Goal: Information Seeking & Learning: Learn about a topic

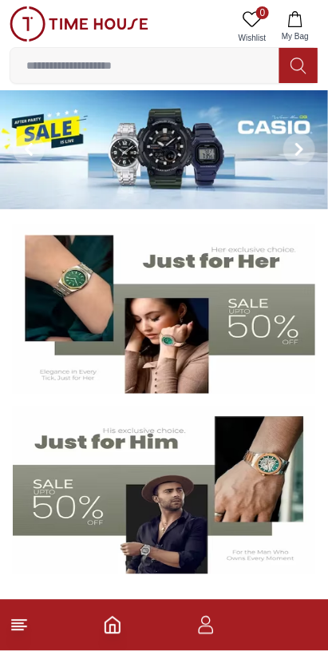
click at [303, 57] on icon at bounding box center [299, 66] width 16 height 18
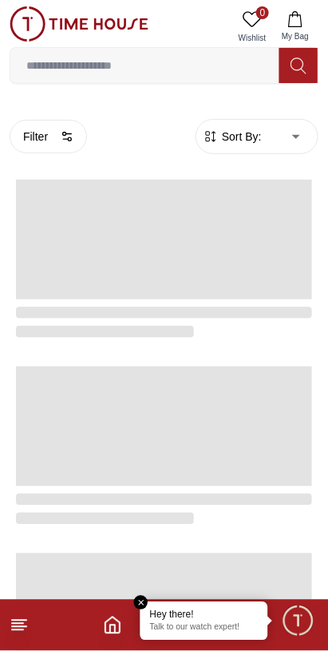
click at [217, 61] on input at bounding box center [144, 66] width 269 height 32
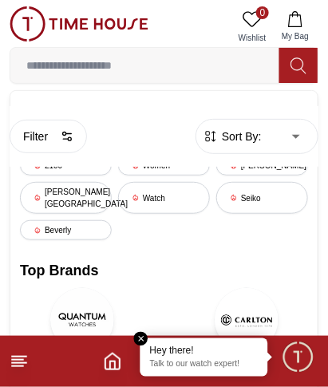
click at [216, 68] on input at bounding box center [144, 66] width 269 height 32
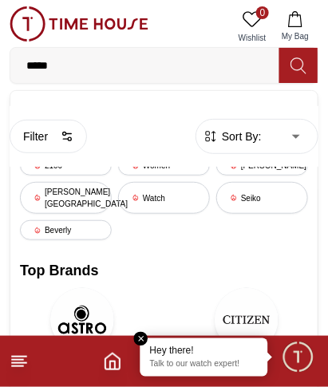
type input "*****"
click at [316, 53] on button at bounding box center [299, 65] width 38 height 35
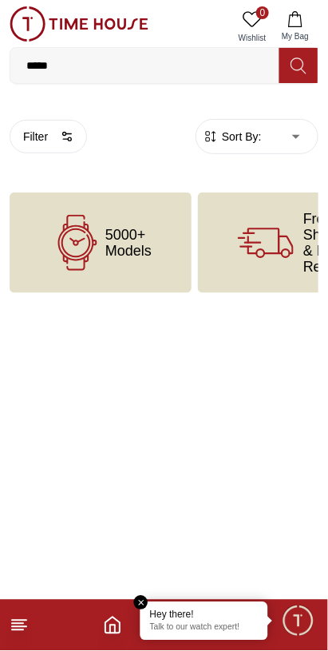
click at [157, 64] on input "*****" at bounding box center [144, 66] width 269 height 32
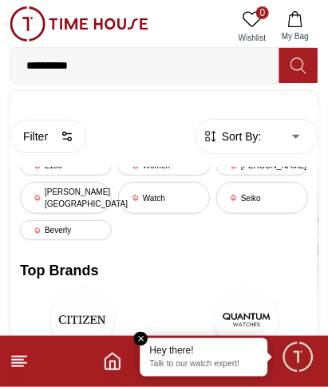
type input "**********"
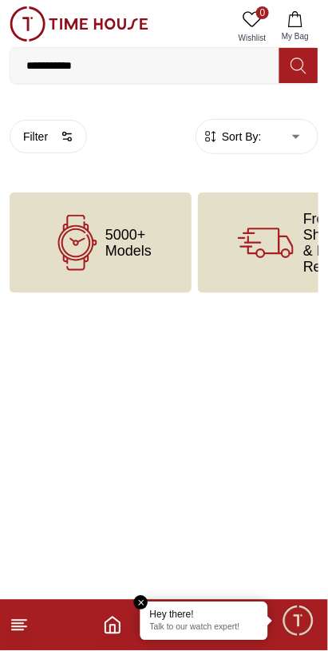
click at [285, 264] on icon at bounding box center [266, 243] width 56 height 56
click at [250, 205] on div "Free Shipping & Easy Return" at bounding box center [298, 242] width 201 height 101
click at [138, 241] on span "5000+ Models" at bounding box center [128, 243] width 46 height 32
click at [137, 246] on span "5000+ Models" at bounding box center [128, 243] width 46 height 32
click at [133, 261] on div "5000+ Models" at bounding box center [101, 242] width 182 height 101
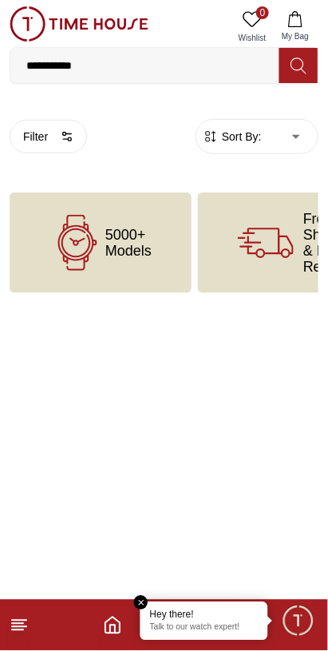
click at [32, 29] on img at bounding box center [79, 23] width 139 height 35
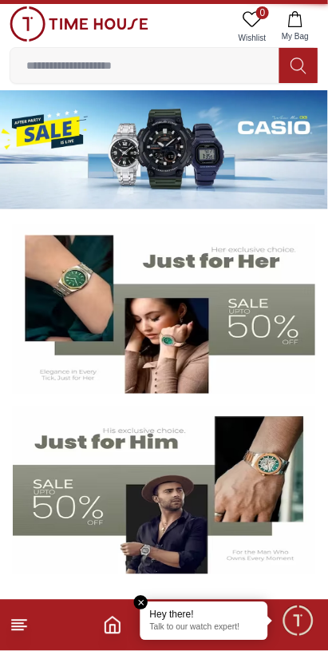
click at [34, 21] on img at bounding box center [79, 23] width 139 height 35
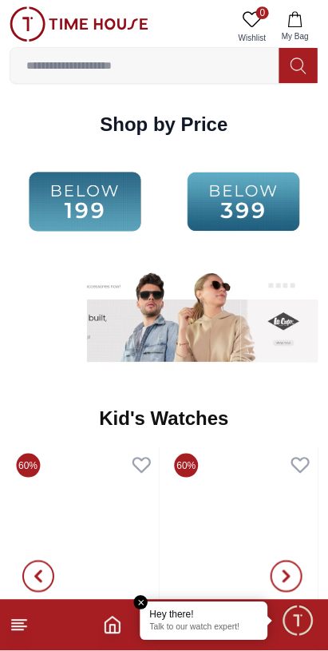
scroll to position [2193, 0]
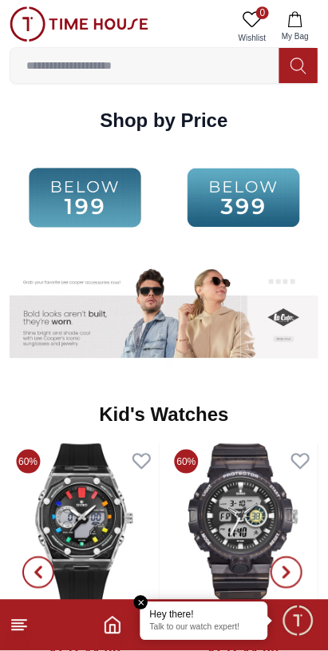
click at [188, 69] on input at bounding box center [144, 66] width 269 height 32
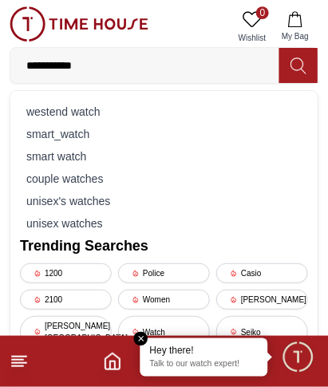
type input "**********"
click at [306, 62] on icon at bounding box center [299, 66] width 16 height 18
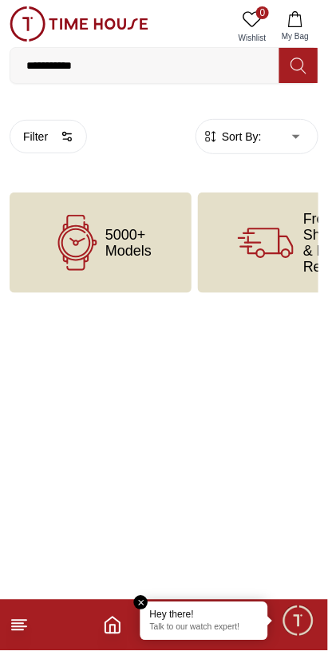
click at [112, 631] on icon "Home" at bounding box center [112, 625] width 19 height 19
click at [109, 623] on icon "Home" at bounding box center [112, 625] width 19 height 19
click at [20, 621] on line at bounding box center [19, 621] width 14 height 0
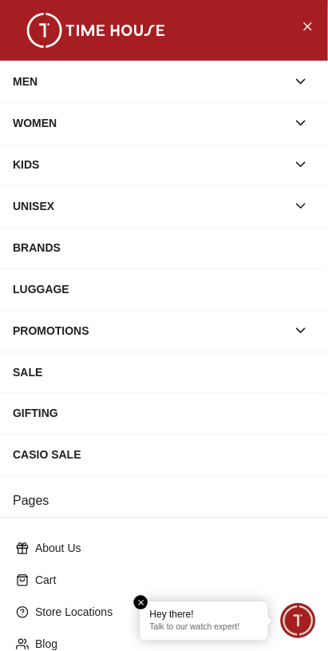
click at [51, 358] on div "SALE" at bounding box center [164, 372] width 303 height 29
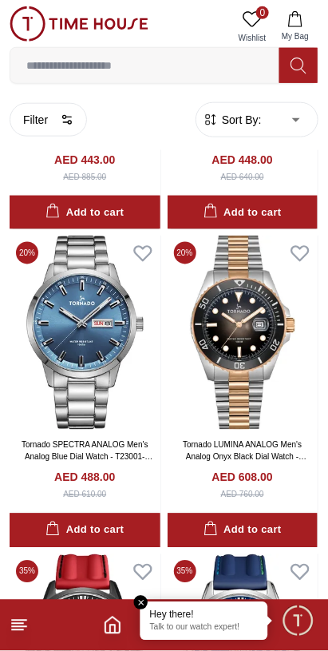
scroll to position [1674, 0]
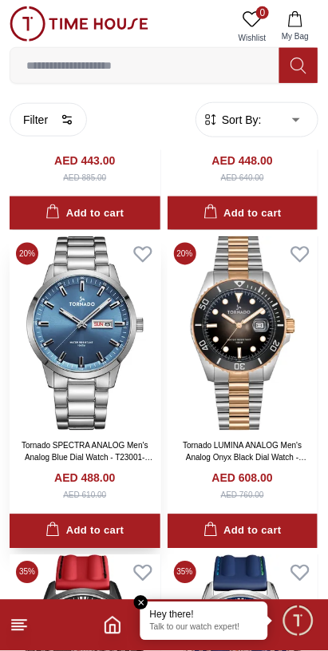
click at [86, 352] on img at bounding box center [85, 333] width 151 height 194
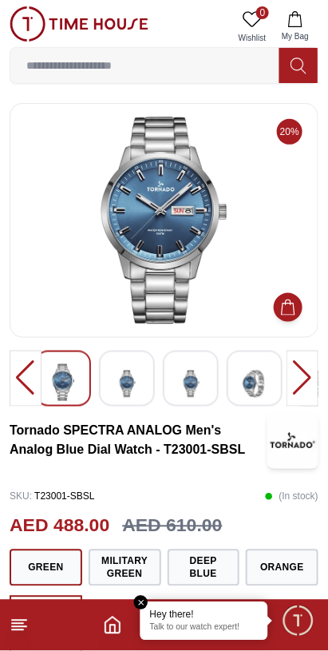
click at [180, 231] on img at bounding box center [164, 221] width 282 height 208
click at [187, 228] on img at bounding box center [164, 221] width 282 height 208
click at [192, 216] on img at bounding box center [164, 221] width 282 height 208
click at [141, 396] on div at bounding box center [127, 379] width 56 height 56
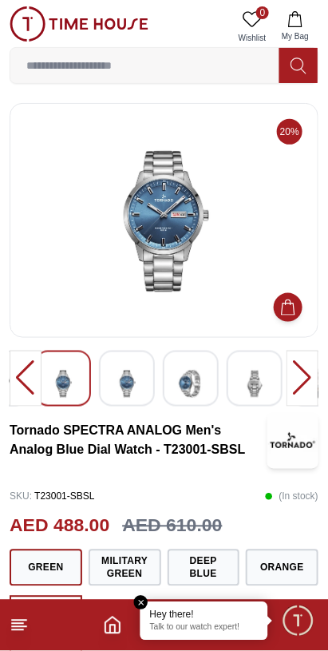
click at [133, 380] on img at bounding box center [127, 383] width 29 height 39
click at [192, 379] on img at bounding box center [190, 383] width 29 height 39
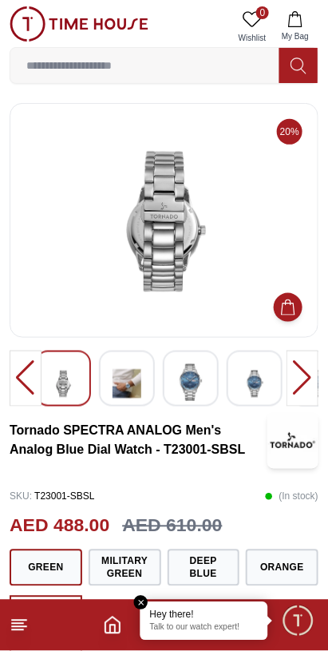
click at [264, 373] on img at bounding box center [254, 383] width 29 height 39
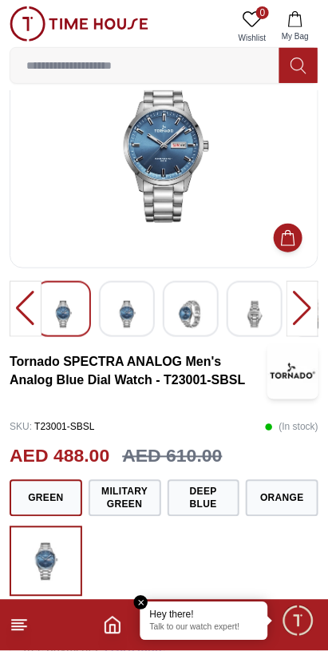
scroll to position [73, 0]
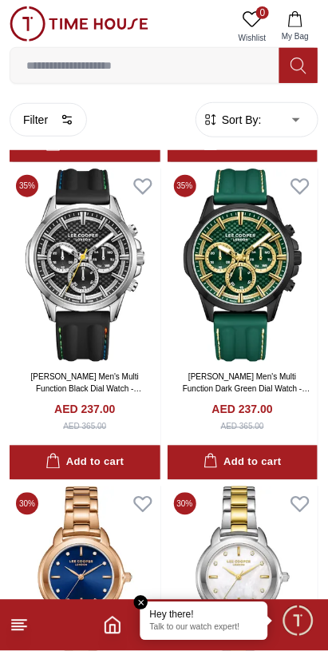
scroll to position [2389, 0]
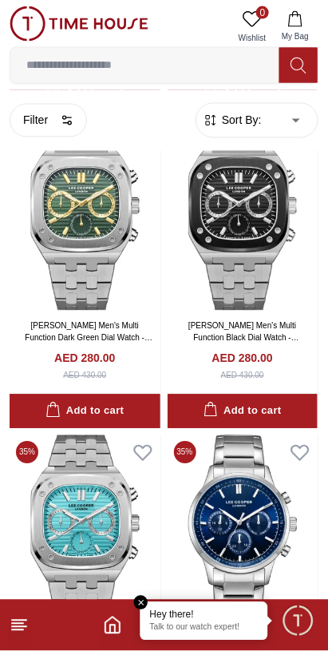
scroll to position [3381, 0]
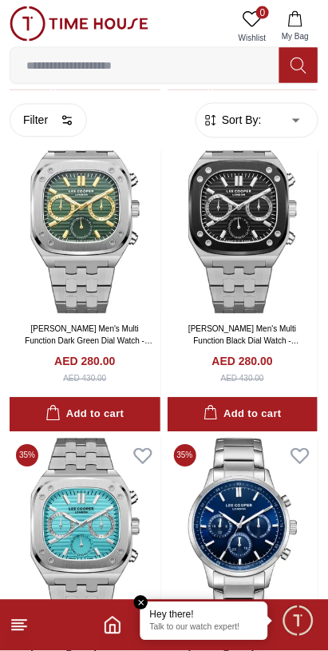
click at [184, 66] on input at bounding box center [144, 66] width 269 height 32
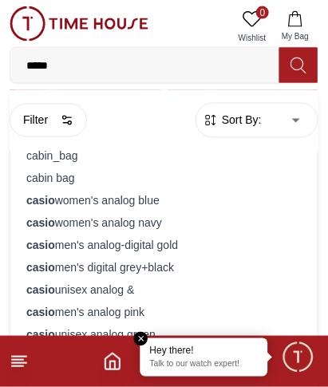
type input "*****"
click at [295, 64] on icon at bounding box center [299, 66] width 16 height 18
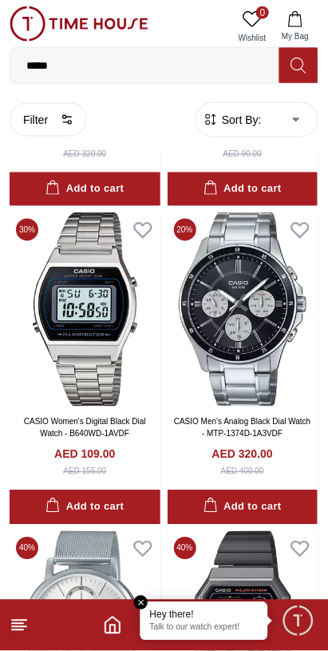
scroll to position [2529, 0]
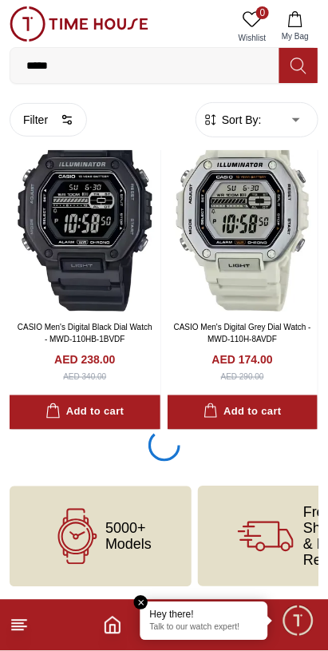
scroll to position [6123, 0]
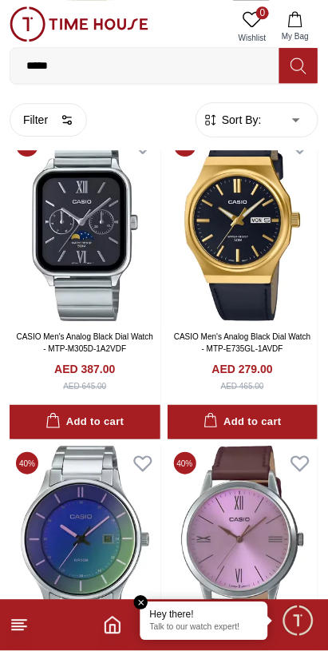
scroll to position [8960, 0]
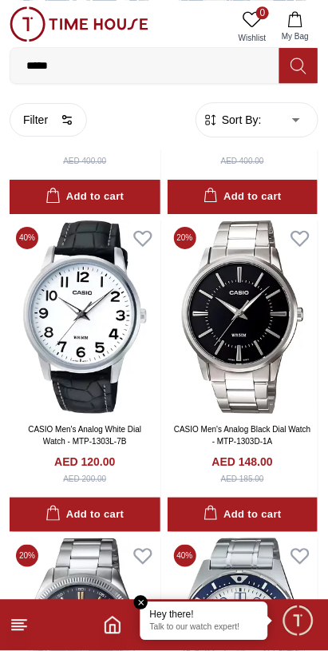
scroll to position [12490, 0]
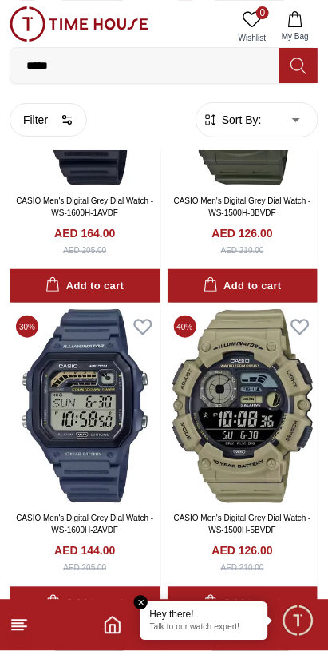
scroll to position [18862, 0]
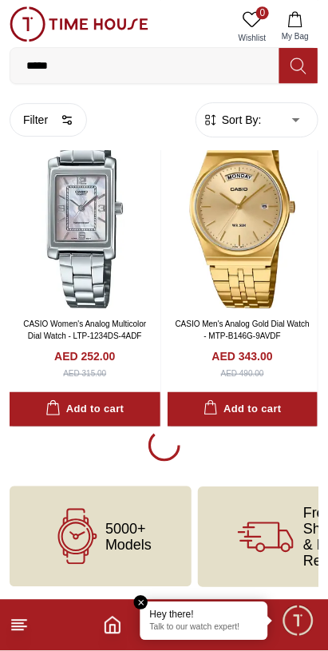
scroll to position [22050, 0]
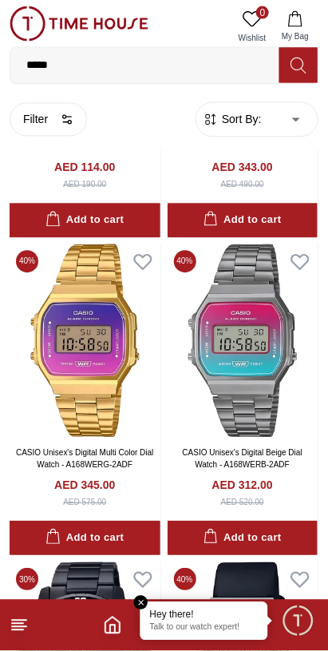
scroll to position [28418, 0]
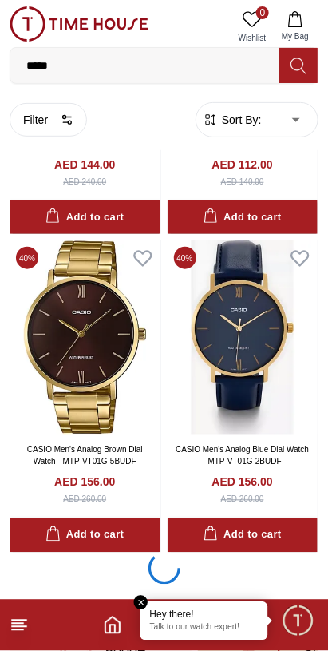
scroll to position [31603, 0]
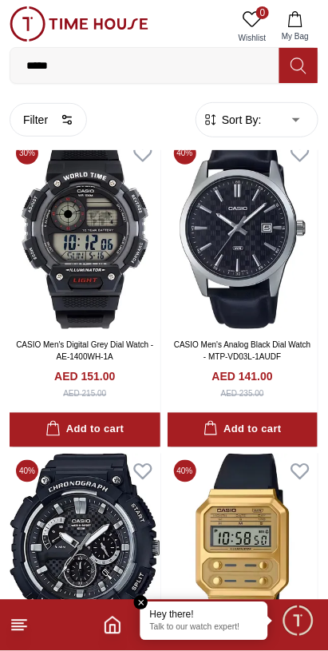
scroll to position [37974, 0]
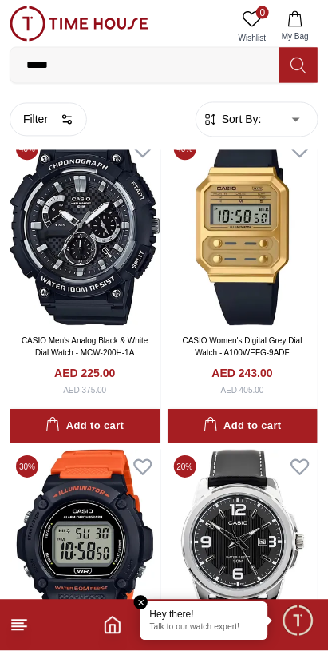
scroll to position [37897, 0]
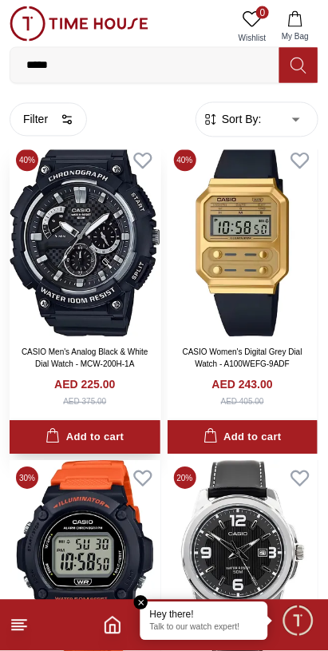
click at [54, 337] on img at bounding box center [85, 240] width 151 height 194
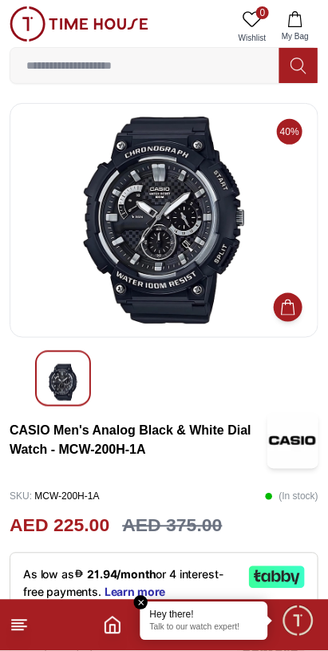
click at [183, 221] on img at bounding box center [164, 221] width 282 height 208
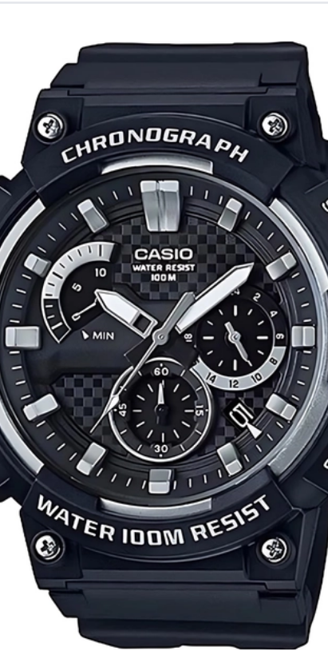
click at [182, 300] on img at bounding box center [164, 221] width 282 height 208
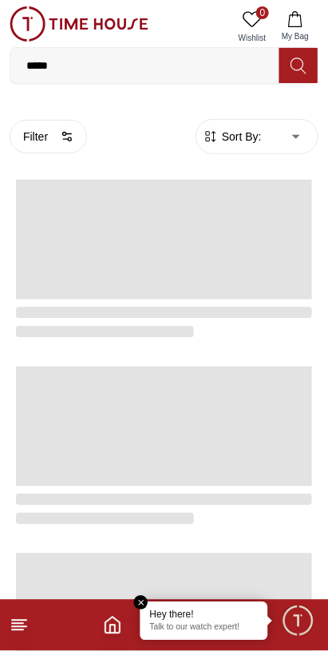
scroll to position [2695, 0]
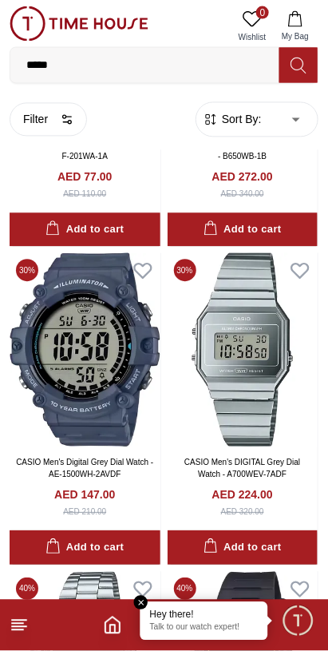
scroll to position [24228, 0]
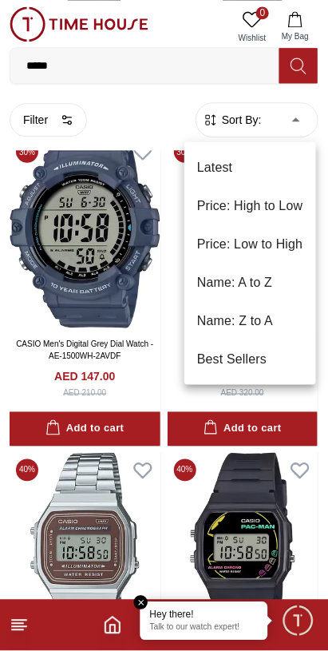
click at [286, 204] on li "Price: High to Low" at bounding box center [250, 206] width 132 height 38
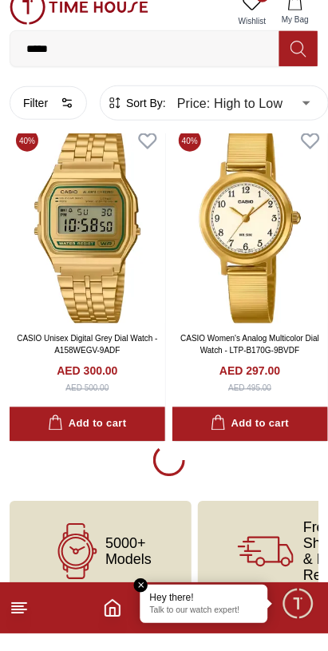
scroll to position [6220, 0]
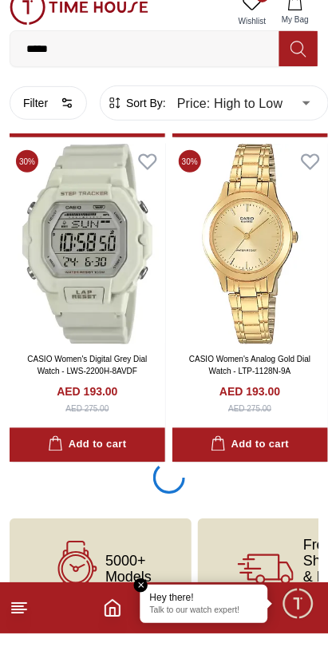
scroll to position [19182, 0]
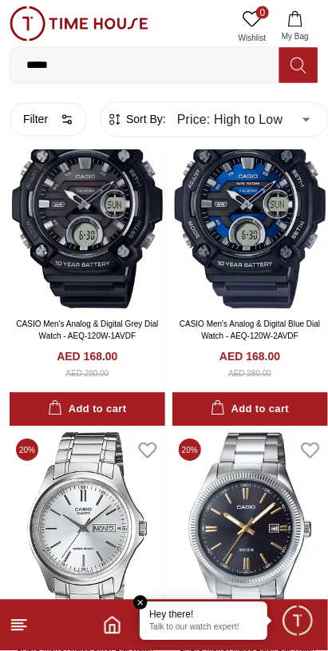
scroll to position [24100, 0]
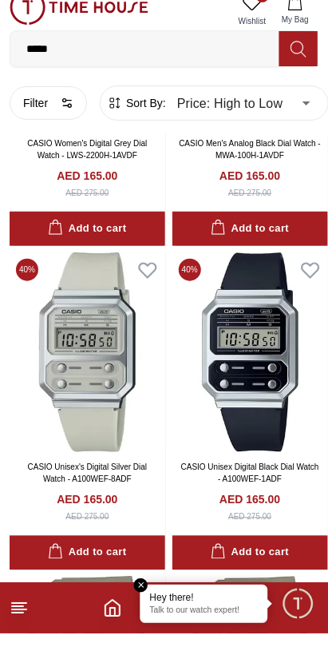
scroll to position [25657, 0]
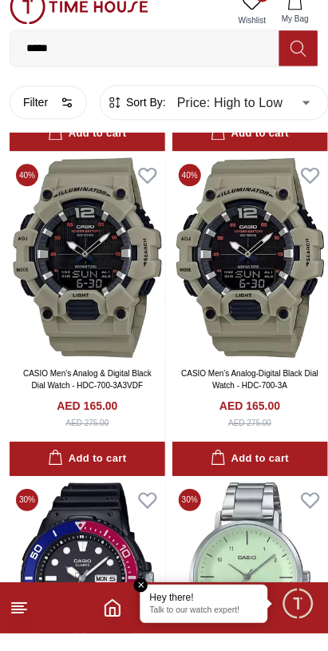
scroll to position [25660, 0]
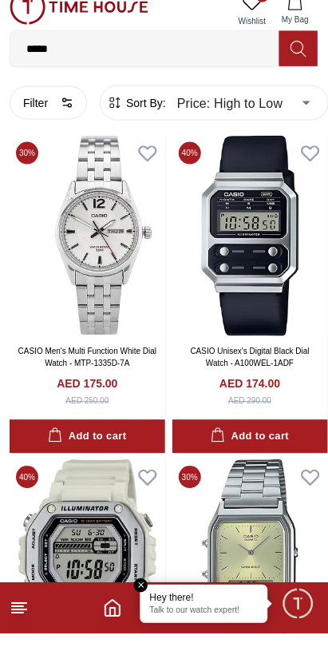
scroll to position [19179, 0]
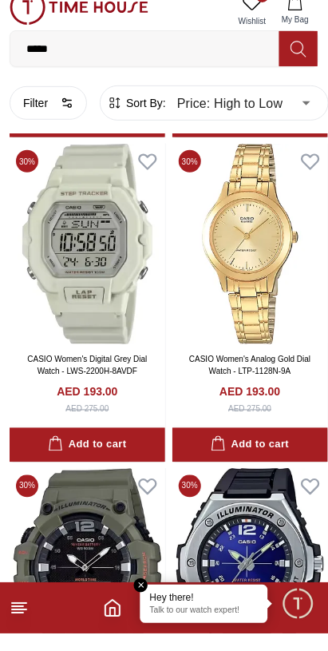
scroll to position [15939, 0]
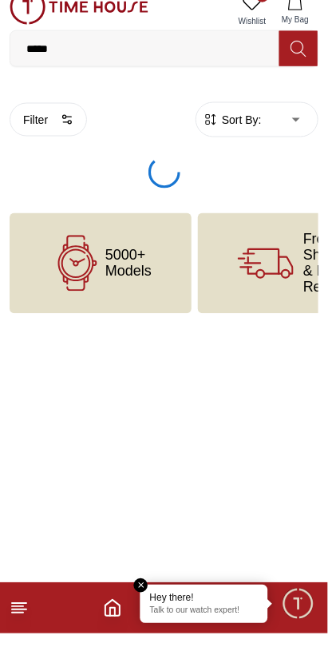
type input "******"
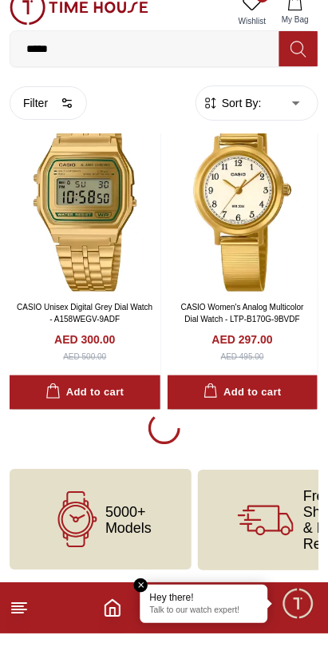
scroll to position [2937, 0]
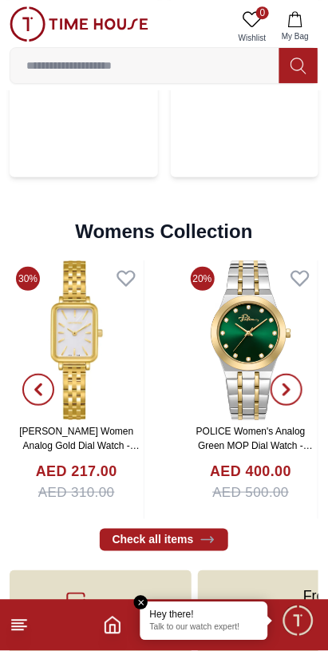
scroll to position [3773, 0]
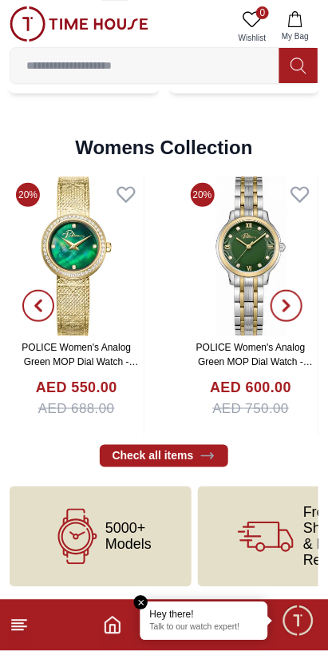
click at [112, 629] on icon "Home" at bounding box center [112, 625] width 19 height 19
